Goal: Information Seeking & Learning: Learn about a topic

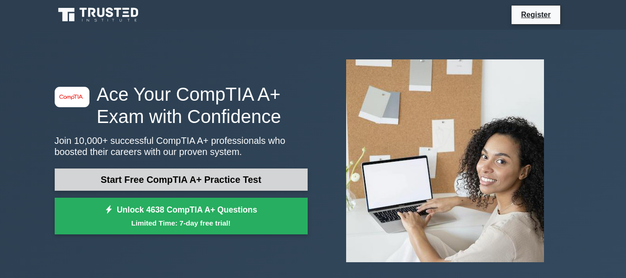
click at [204, 185] on link "Start Free CompTIA A+ Practice Test" at bounding box center [181, 179] width 253 height 22
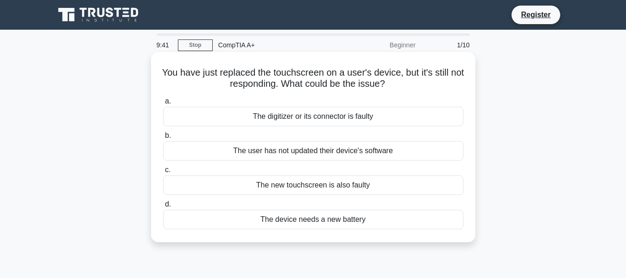
click at [342, 122] on div "The digitizer or its connector is faulty" at bounding box center [313, 116] width 300 height 19
click at [163, 104] on input "a. The digitizer or its connector is faulty" at bounding box center [163, 101] width 0 height 6
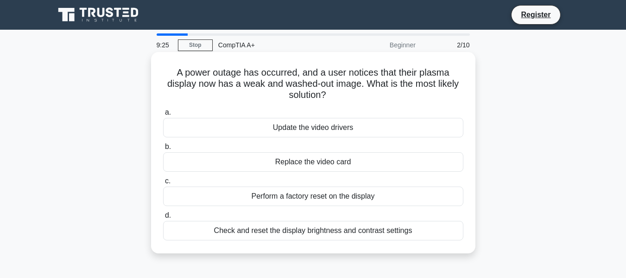
click at [288, 231] on div "Check and reset the display brightness and contrast settings" at bounding box center [313, 230] width 300 height 19
click at [163, 218] on input "d. Check and reset the display brightness and contrast settings" at bounding box center [163, 215] width 0 height 6
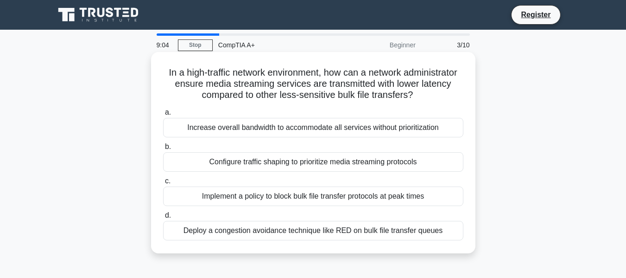
click at [337, 200] on div "Implement a policy to block bulk file transfer protocols at peak times" at bounding box center [313, 195] width 300 height 19
click at [163, 184] on input "c. Implement a policy to block bulk file transfer protocols at peak times" at bounding box center [163, 181] width 0 height 6
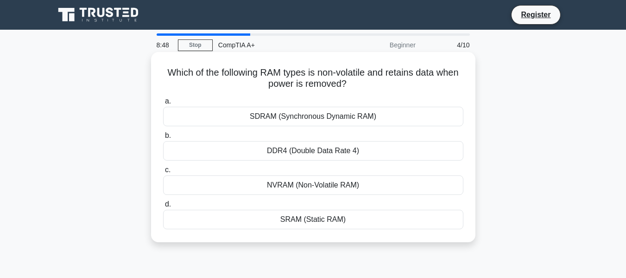
click at [329, 186] on div "NVRAM (Non-Volatile RAM)" at bounding box center [313, 184] width 300 height 19
click at [163, 173] on input "c. NVRAM (Non-Volatile RAM)" at bounding box center [163, 170] width 0 height 6
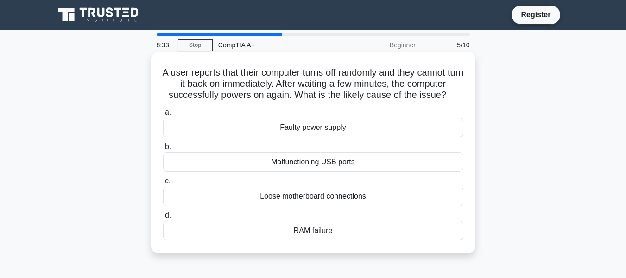
click at [337, 130] on div "Faulty power supply" at bounding box center [313, 127] width 300 height 19
click at [163, 115] on input "a. Faulty power supply" at bounding box center [163, 112] width 0 height 6
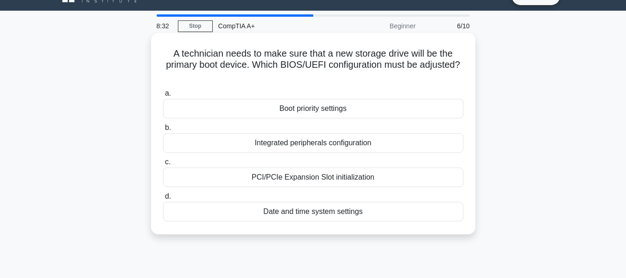
scroll to position [19, 0]
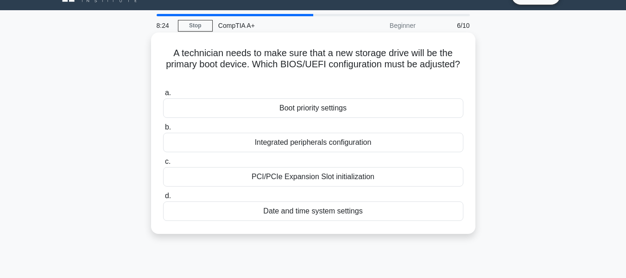
click at [326, 92] on label "a. Boot priority settings" at bounding box center [313, 102] width 300 height 31
click at [163, 92] on input "a. Boot priority settings" at bounding box center [163, 93] width 0 height 6
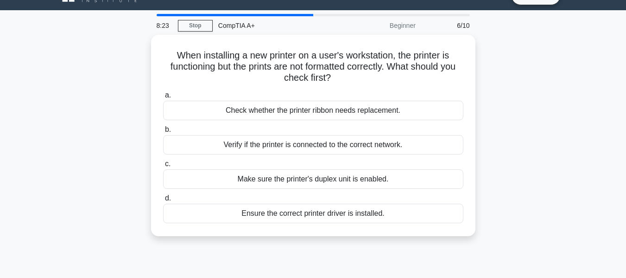
scroll to position [0, 0]
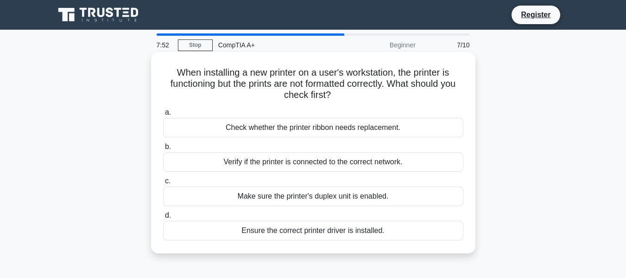
click at [340, 230] on div "Ensure the correct printer driver is installed." at bounding box center [313, 230] width 300 height 19
click at [163, 218] on input "d. Ensure the correct printer driver is installed." at bounding box center [163, 215] width 0 height 6
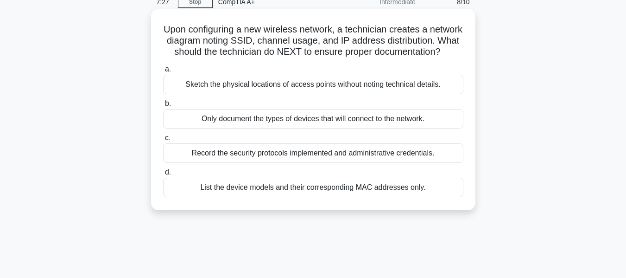
scroll to position [44, 0]
click at [324, 162] on div "Record the security protocols implemented and administrative credentials." at bounding box center [313, 151] width 300 height 19
click at [163, 140] on input "c. Record the security protocols implemented and administrative credentials." at bounding box center [163, 137] width 0 height 6
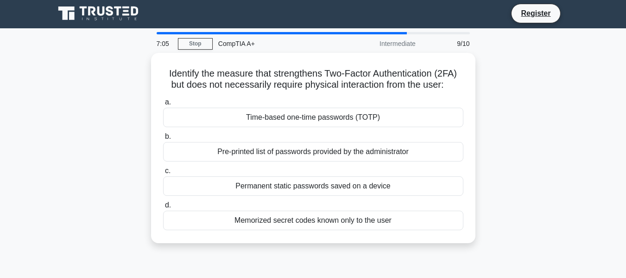
scroll to position [0, 0]
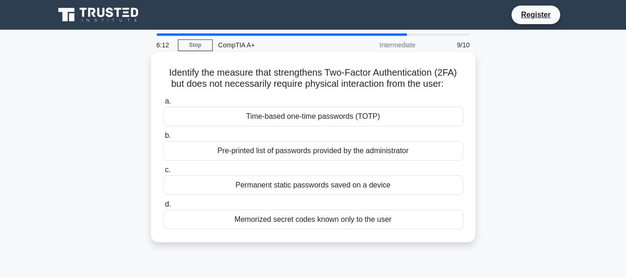
click at [334, 116] on div "Time-based one-time passwords (TOTP)" at bounding box center [313, 116] width 300 height 19
click at [163, 104] on input "a. Time-based one-time passwords (TOTP)" at bounding box center [163, 101] width 0 height 6
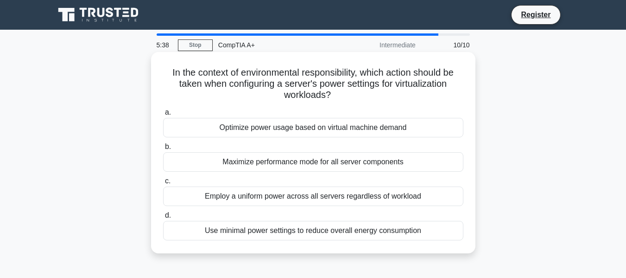
click at [279, 233] on div "Use minimal power settings to reduce overall energy consumption" at bounding box center [313, 230] width 300 height 19
click at [163, 218] on input "d. Use minimal power settings to reduce overall energy consumption" at bounding box center [163, 215] width 0 height 6
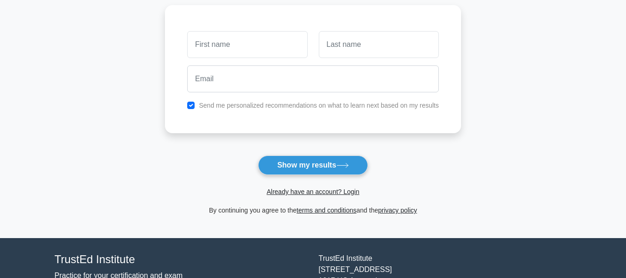
scroll to position [126, 0]
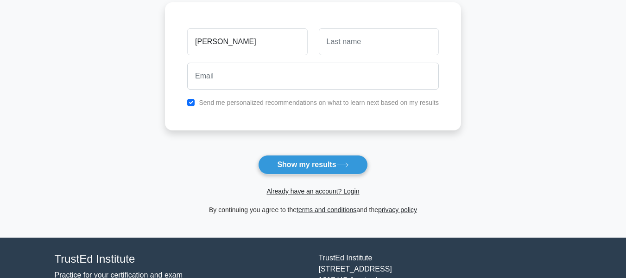
type input "Jeff"
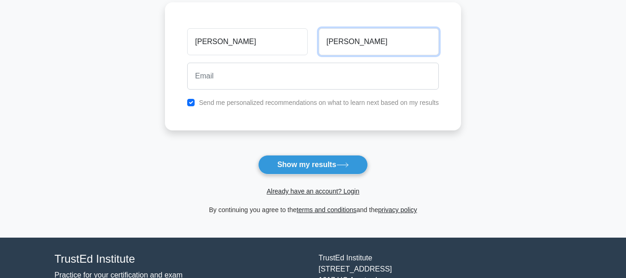
type input "Cowart"
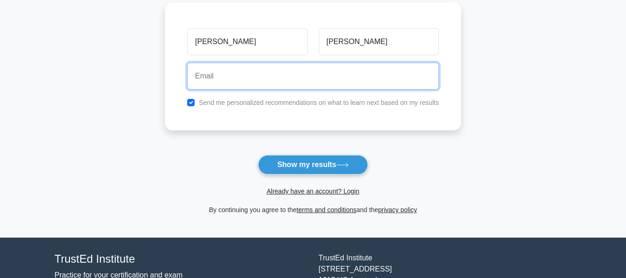
type input "K"
type input "jeffcowart916@gmail.com"
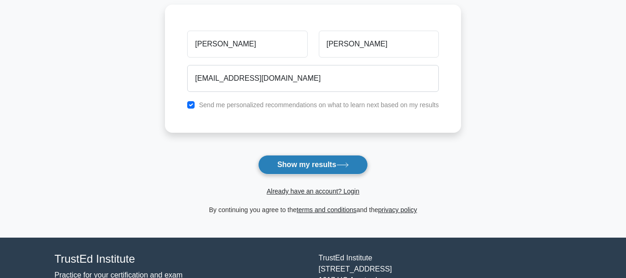
click at [309, 164] on button "Show my results" at bounding box center [312, 164] width 109 height 19
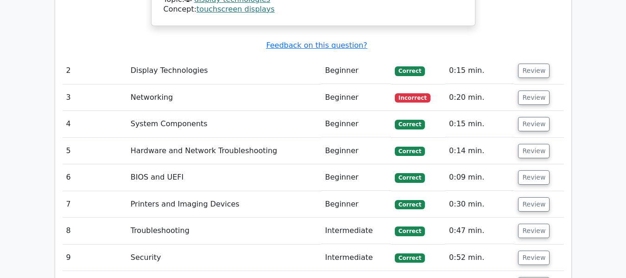
scroll to position [1170, 0]
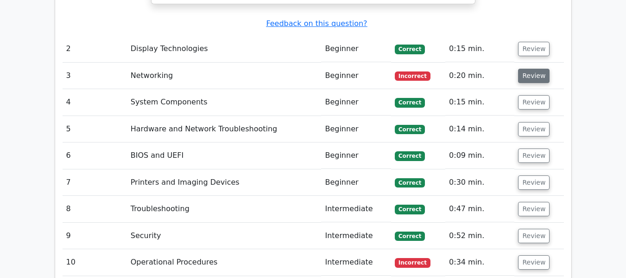
click at [525, 69] on button "Review" at bounding box center [534, 76] width 32 height 14
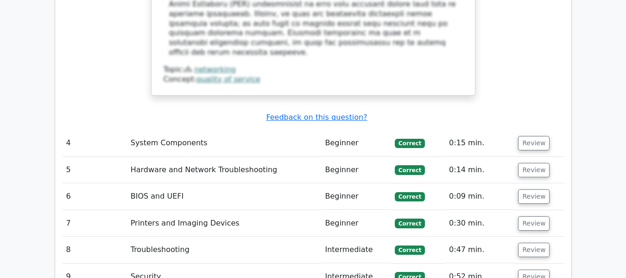
scroll to position [1645, 0]
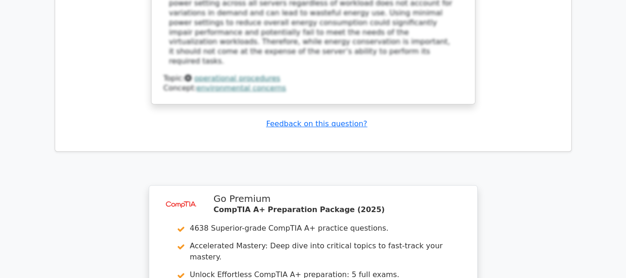
scroll to position [2296, 0]
